Goal: Transaction & Acquisition: Purchase product/service

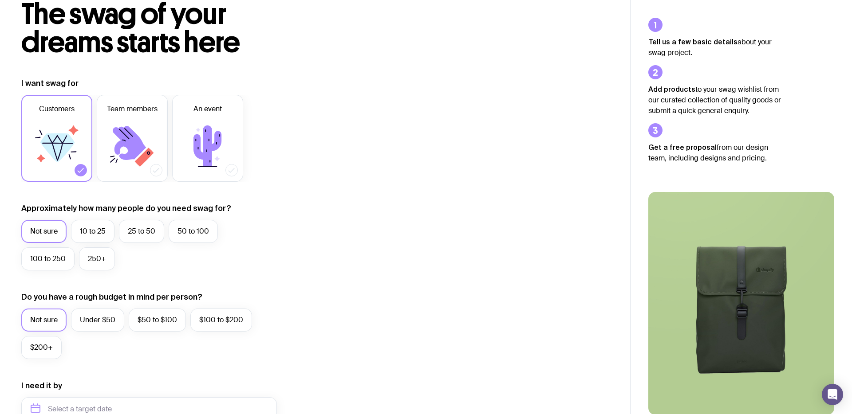
scroll to position [58, 0]
click at [90, 238] on label "10 to 25" at bounding box center [92, 231] width 43 height 23
click at [0, 0] on input "10 to 25" at bounding box center [0, 0] width 0 height 0
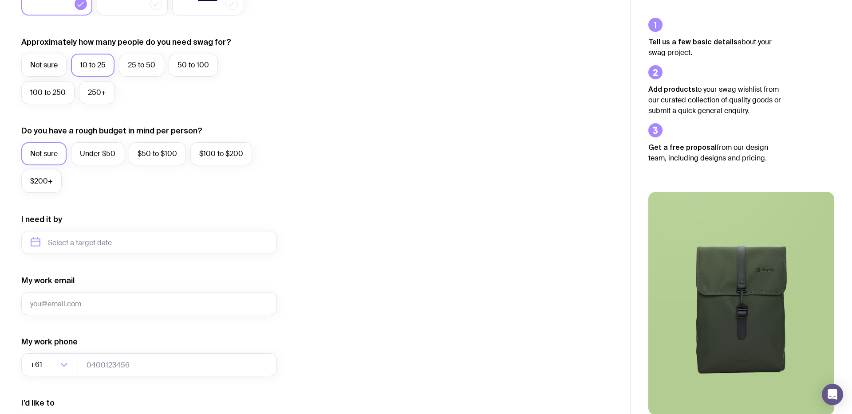
scroll to position [225, 0]
click at [144, 237] on input "text" at bounding box center [148, 241] width 255 height 23
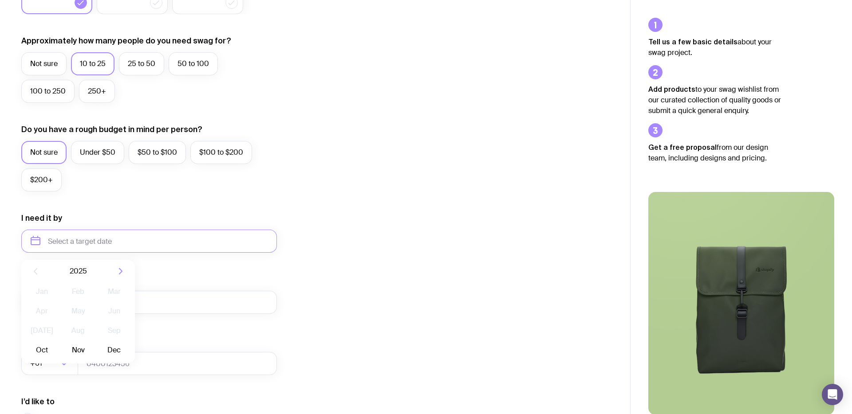
click at [190, 203] on form "I want swag for Customers Team members An event Approximately how many people d…" at bounding box center [148, 199] width 255 height 579
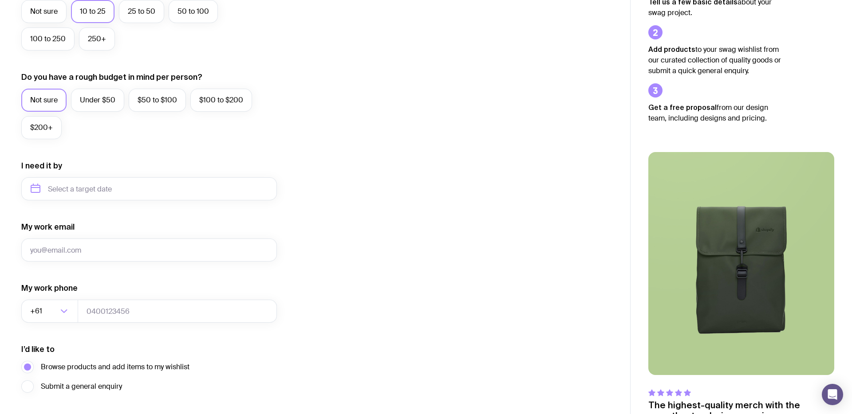
scroll to position [340, 0]
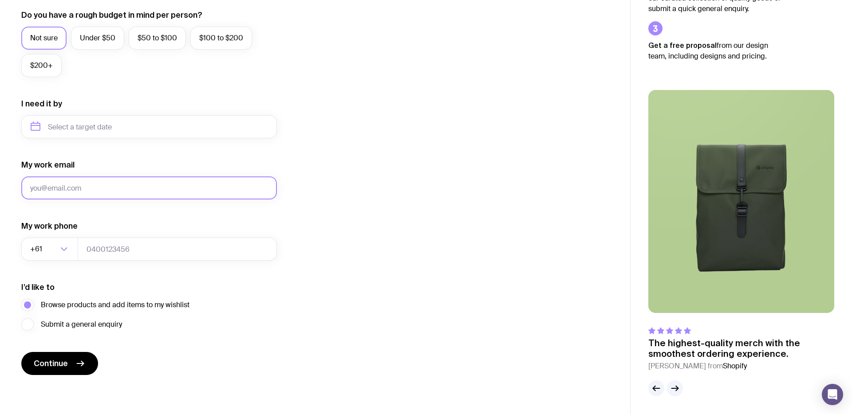
click at [130, 190] on input "My work email" at bounding box center [148, 188] width 255 height 23
type input "[EMAIL_ADDRESS][DOMAIN_NAME]"
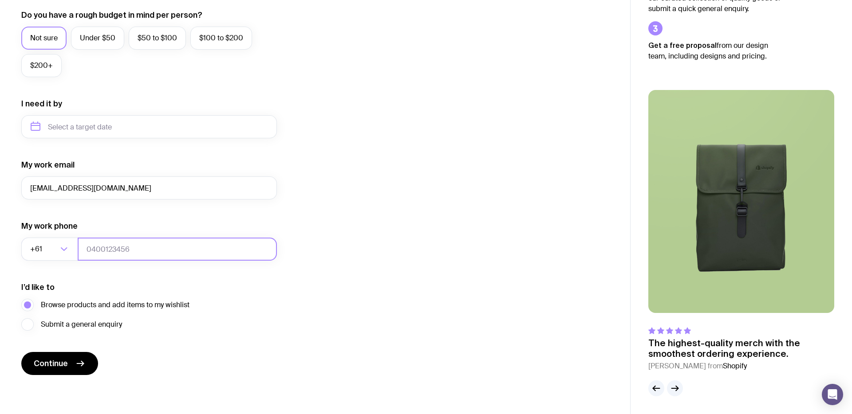
type input "0431093162"
click at [85, 369] on button "Continue" at bounding box center [59, 363] width 77 height 23
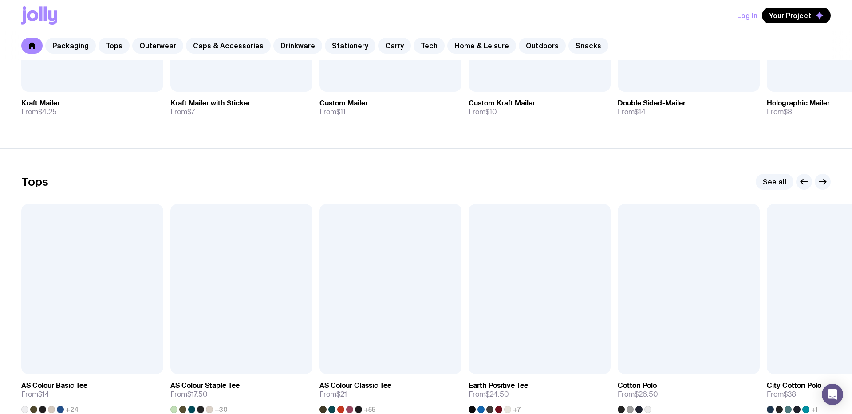
scroll to position [324, 0]
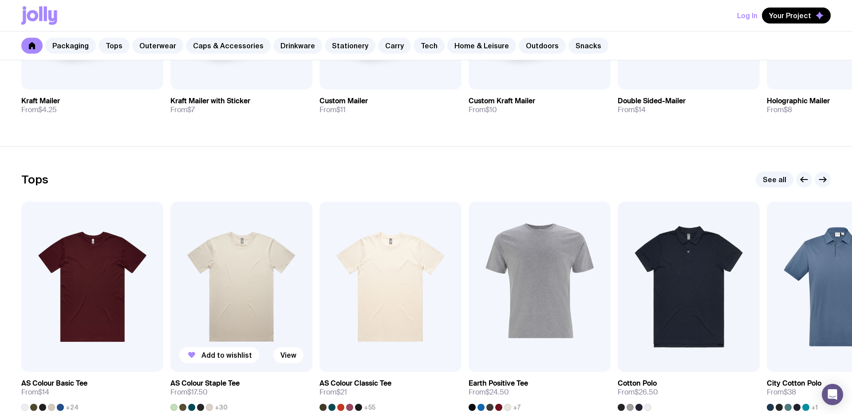
click at [228, 300] on img at bounding box center [241, 287] width 142 height 170
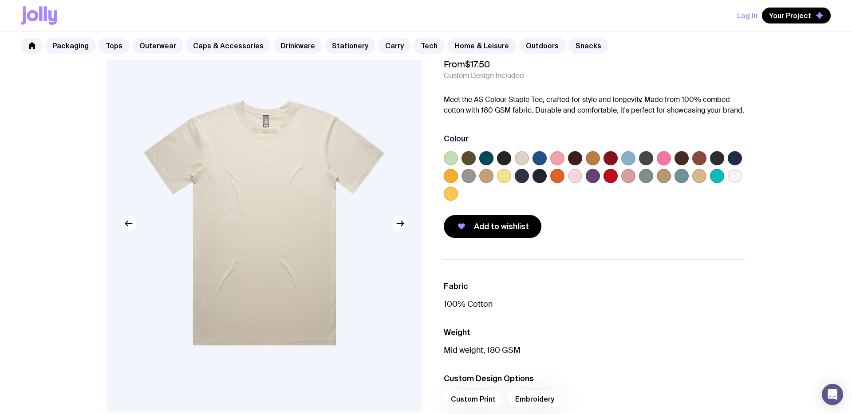
scroll to position [34, 0]
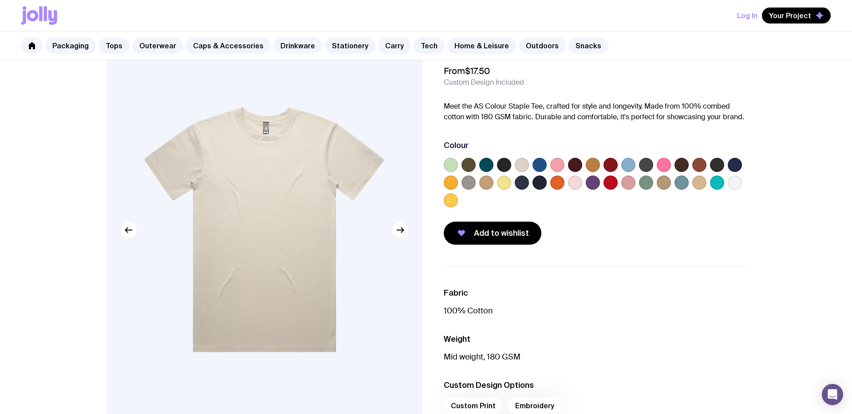
click at [504, 165] on label at bounding box center [504, 165] width 14 height 14
click at [0, 0] on input "radio" at bounding box center [0, 0] width 0 height 0
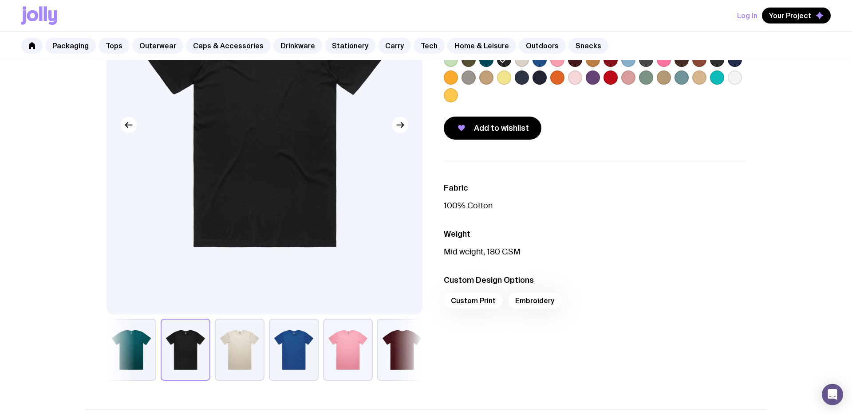
scroll to position [141, 0]
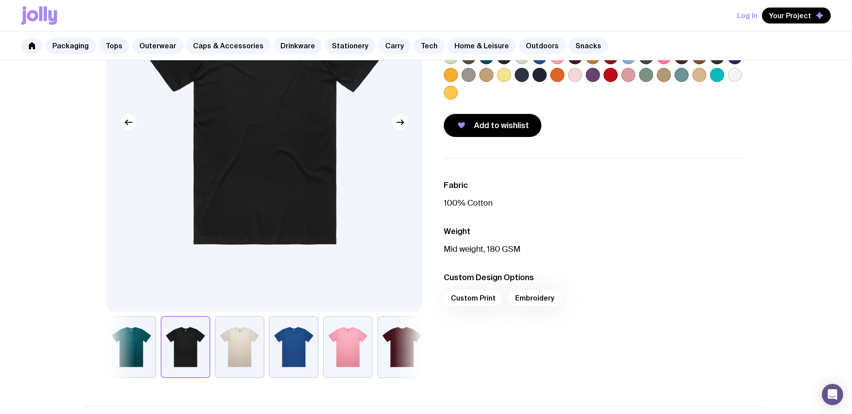
click at [530, 299] on div "Custom Print Embroidery" at bounding box center [595, 300] width 302 height 21
click at [514, 127] on span "Add to wishlist" at bounding box center [501, 125] width 55 height 11
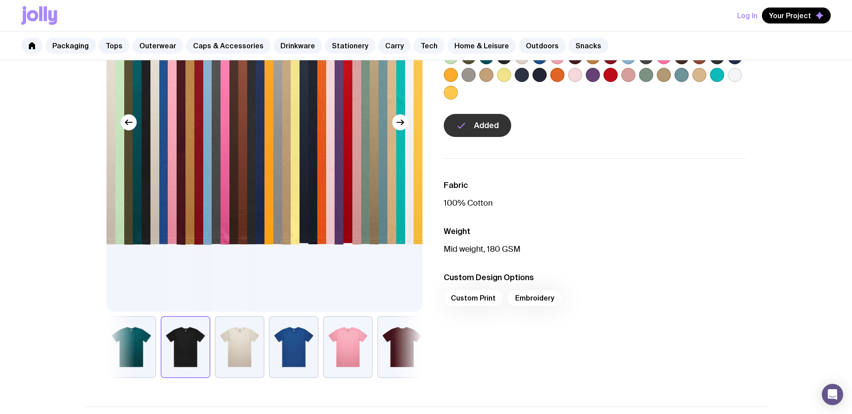
scroll to position [0, 0]
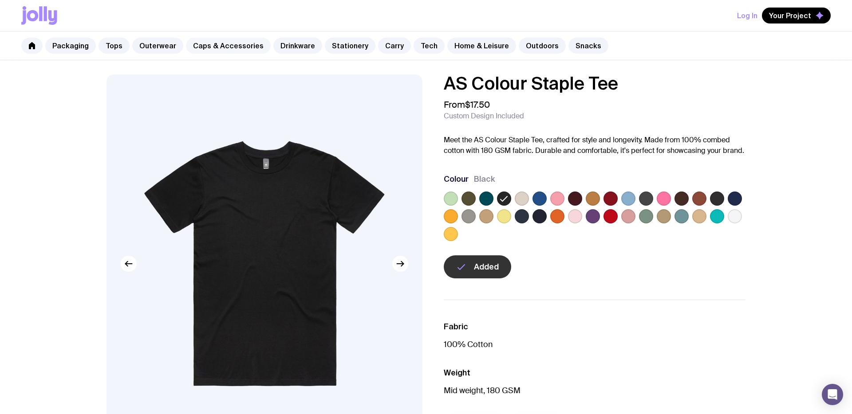
click at [251, 48] on link "Caps & Accessories" at bounding box center [228, 46] width 85 height 16
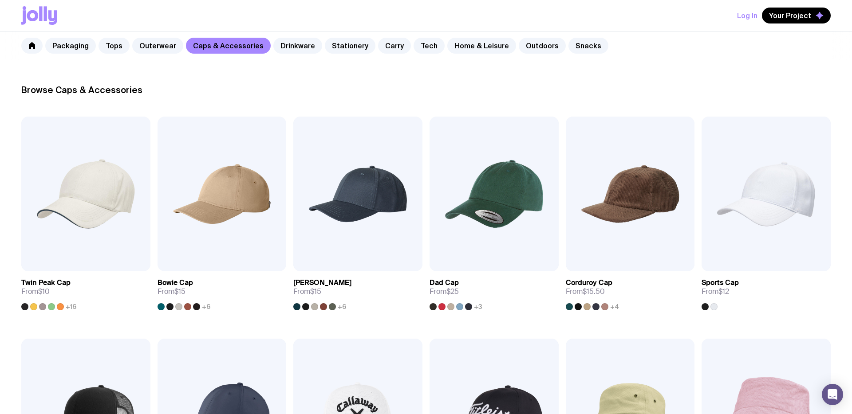
scroll to position [115, 0]
click at [749, 252] on span "Add to wishlist" at bounding box center [757, 254] width 51 height 9
click at [43, 18] on icon at bounding box center [39, 15] width 36 height 19
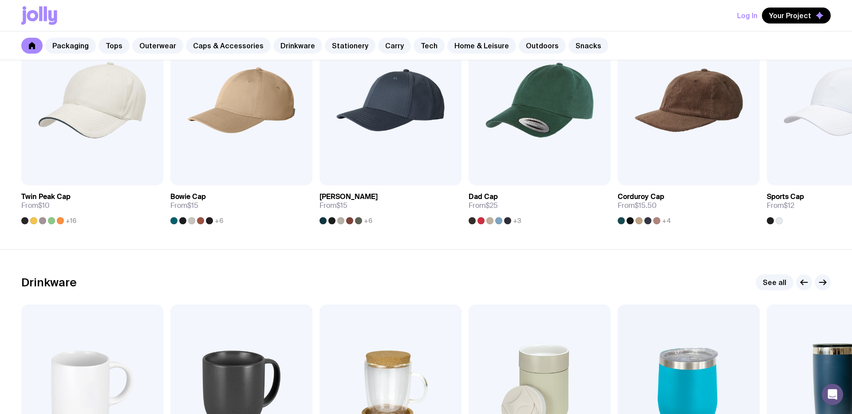
scroll to position [1105, 0]
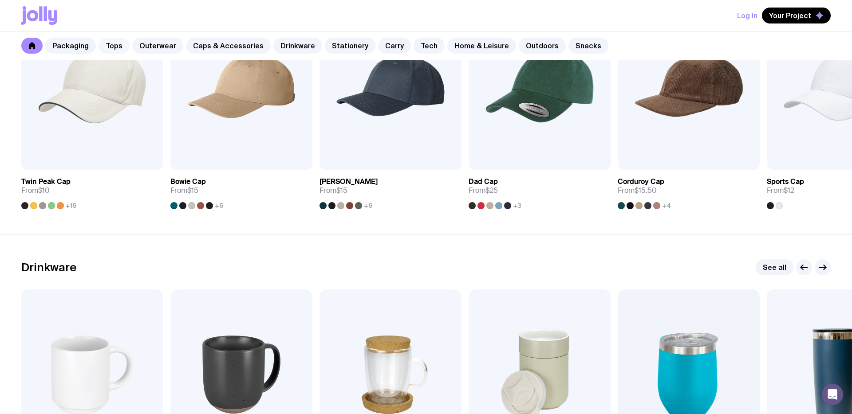
click at [114, 42] on link "Tops" at bounding box center [113, 46] width 31 height 16
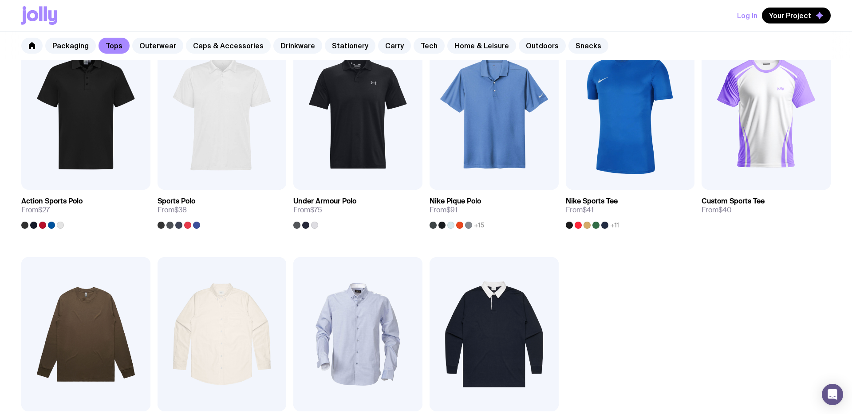
scroll to position [388, 0]
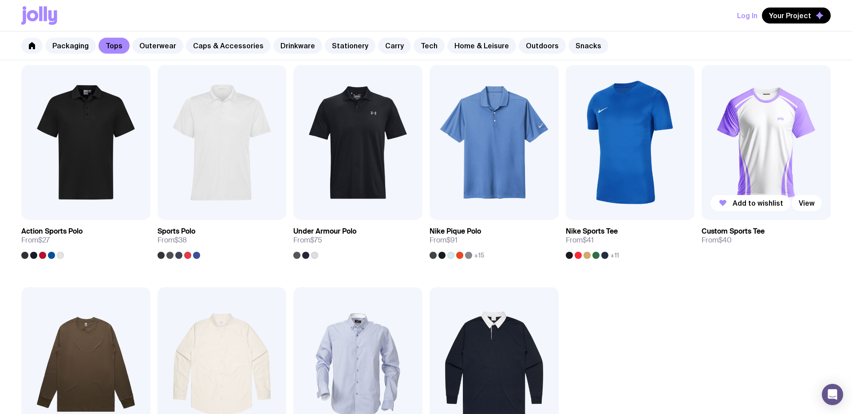
click at [787, 111] on img at bounding box center [765, 142] width 129 height 155
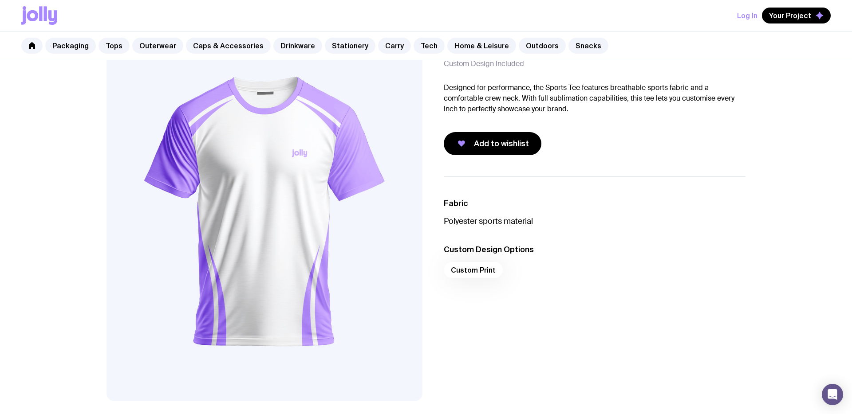
scroll to position [53, 0]
click at [507, 147] on span "Add to wishlist" at bounding box center [501, 143] width 55 height 11
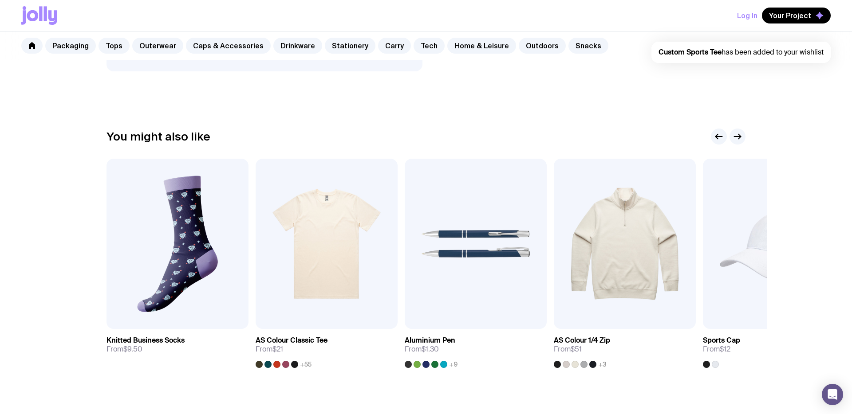
scroll to position [382, 0]
click at [741, 133] on icon "button" at bounding box center [737, 136] width 11 height 11
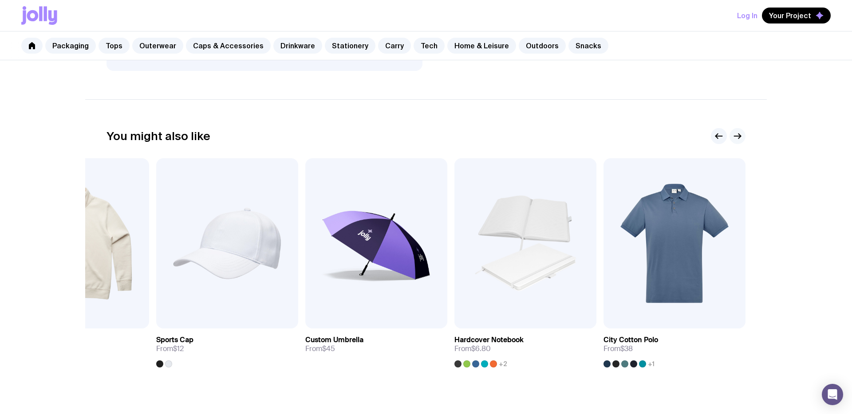
click at [741, 133] on icon "button" at bounding box center [737, 136] width 11 height 11
click at [739, 134] on icon "button" at bounding box center [737, 136] width 11 height 11
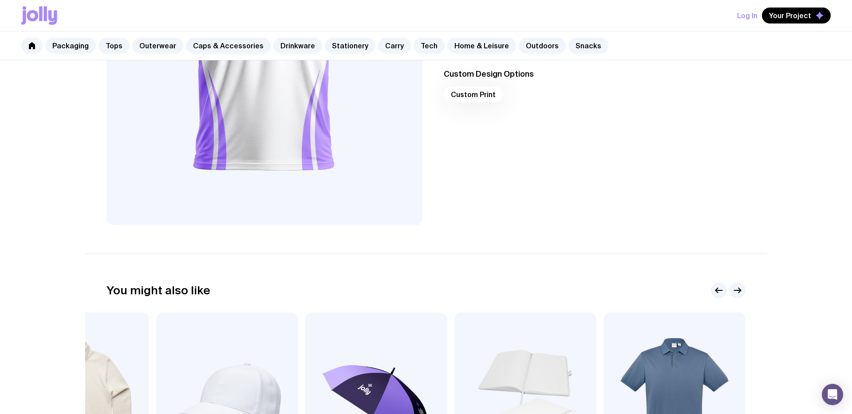
scroll to position [225, 0]
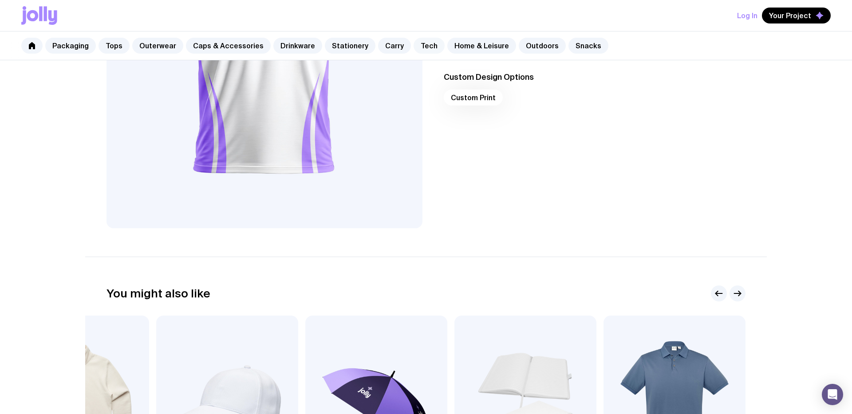
click at [413, 44] on link "Tech" at bounding box center [428, 46] width 31 height 16
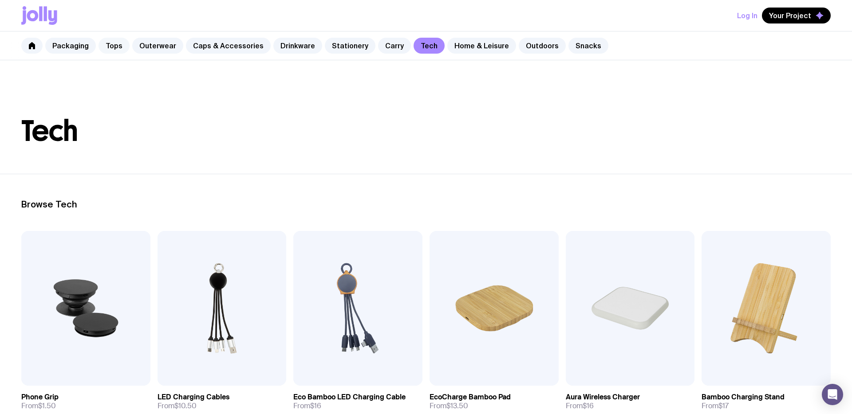
click at [120, 47] on link "Tops" at bounding box center [113, 46] width 31 height 16
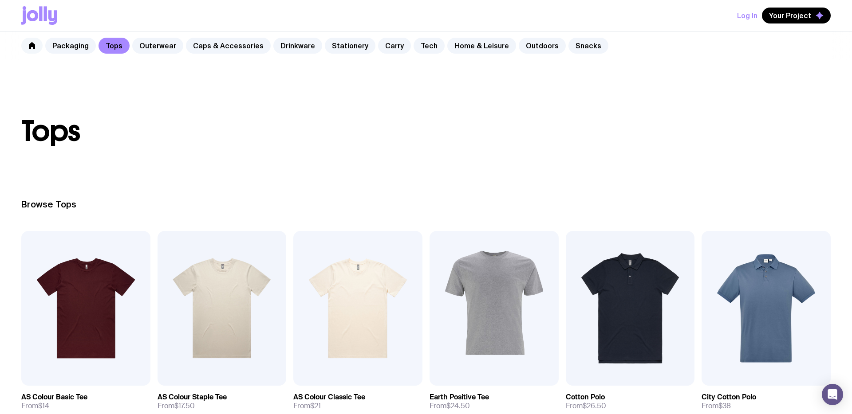
click at [36, 49] on link at bounding box center [31, 46] width 21 height 16
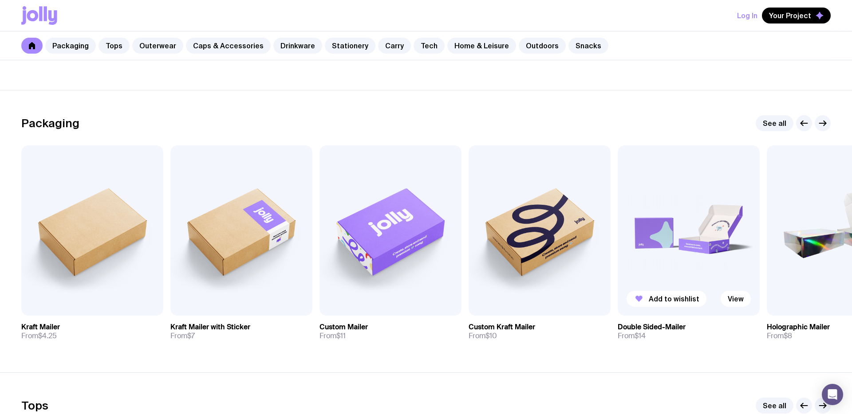
scroll to position [98, 0]
click at [790, 15] on span "Your Project" at bounding box center [790, 15] width 42 height 9
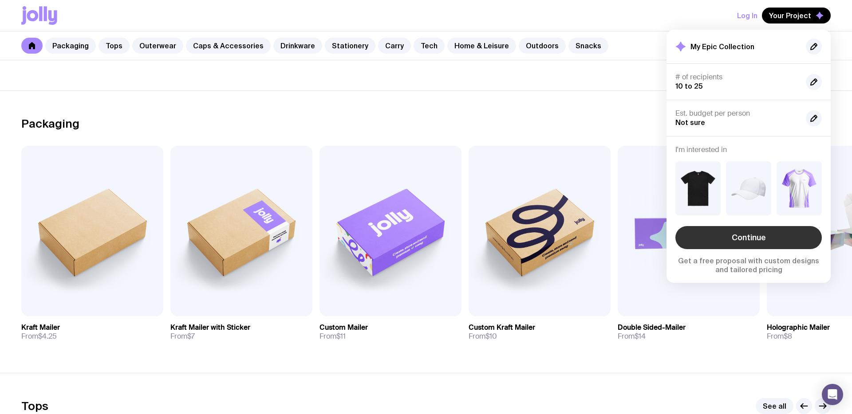
click at [749, 236] on link "Continue" at bounding box center [748, 237] width 146 height 23
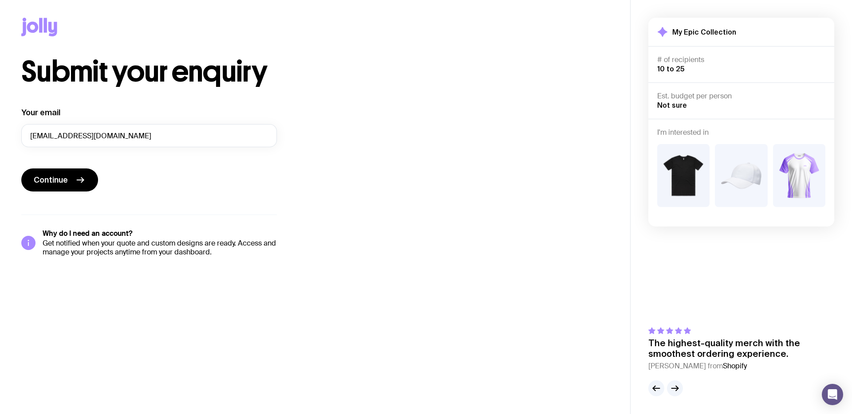
click at [39, 26] on icon at bounding box center [40, 25] width 3 height 15
